Goal: Obtain resource: Obtain resource

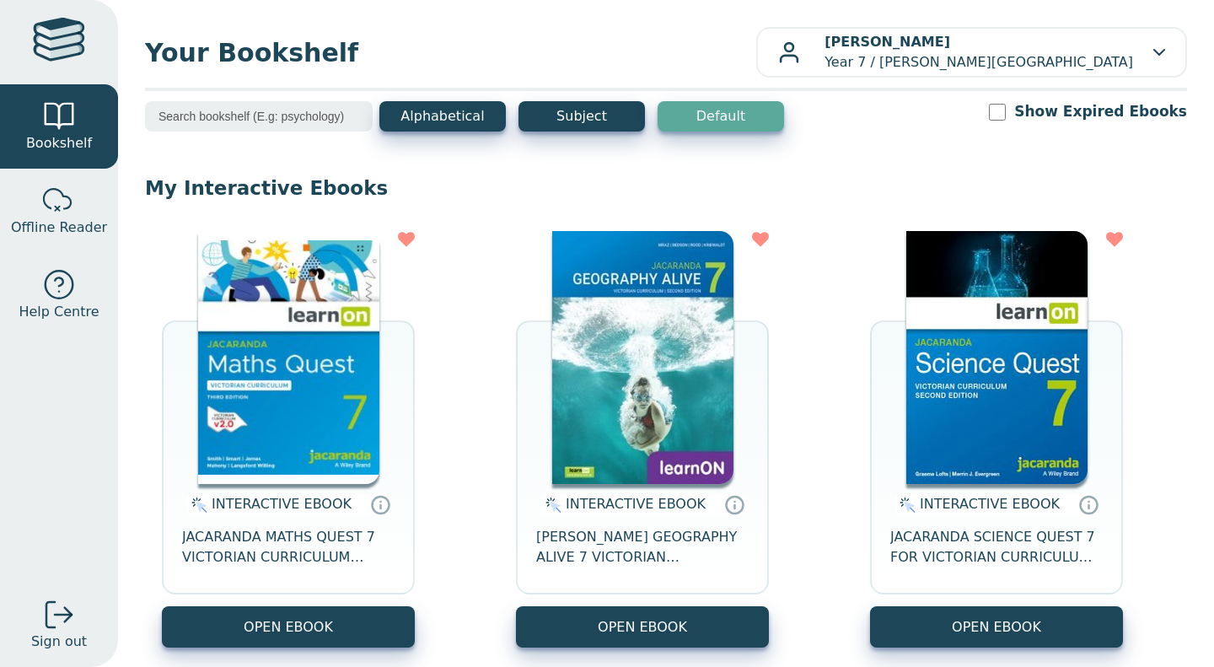
click at [951, 365] on img at bounding box center [997, 357] width 181 height 253
click at [665, 260] on img at bounding box center [642, 357] width 181 height 253
